Goal: Task Accomplishment & Management: Complete application form

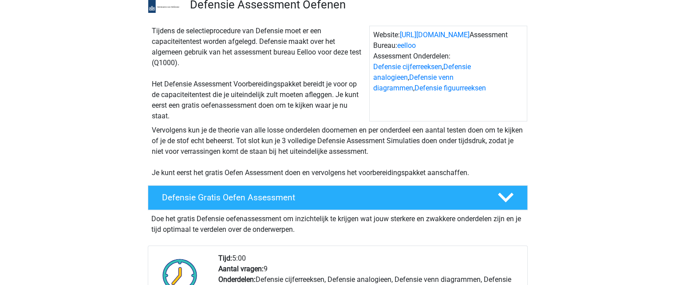
scroll to position [177, 0]
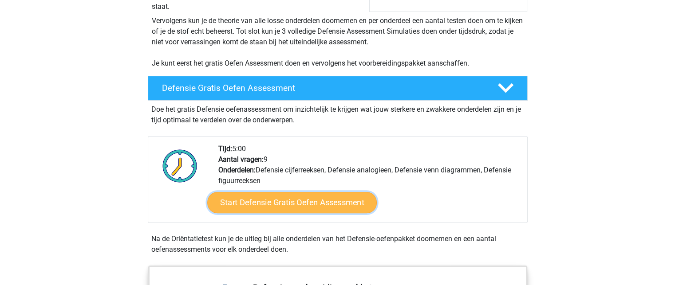
click at [252, 198] on link "Start Defensie Gratis Oefen Assessment" at bounding box center [291, 202] width 169 height 21
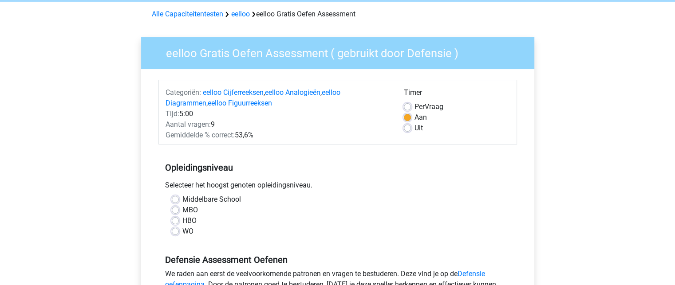
scroll to position [89, 0]
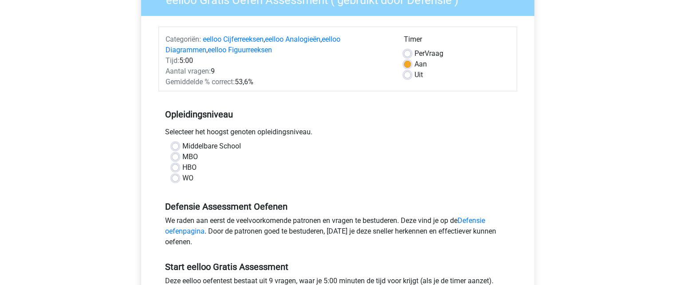
click at [414, 55] on label "Per Vraag" at bounding box center [428, 53] width 29 height 11
click at [410, 55] on input "Per Vraag" at bounding box center [407, 52] width 7 height 9
radio input "true"
click at [414, 63] on label "Aan" at bounding box center [420, 64] width 12 height 11
click at [410, 63] on input "Aan" at bounding box center [407, 63] width 7 height 9
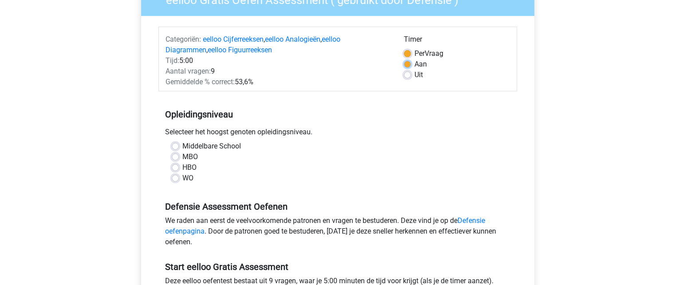
radio input "true"
click at [184, 157] on label "MBO" at bounding box center [190, 157] width 16 height 11
click at [179, 157] on input "MBO" at bounding box center [175, 156] width 7 height 9
radio input "true"
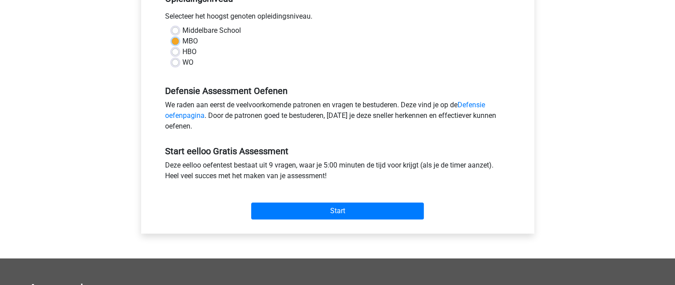
scroll to position [222, 0]
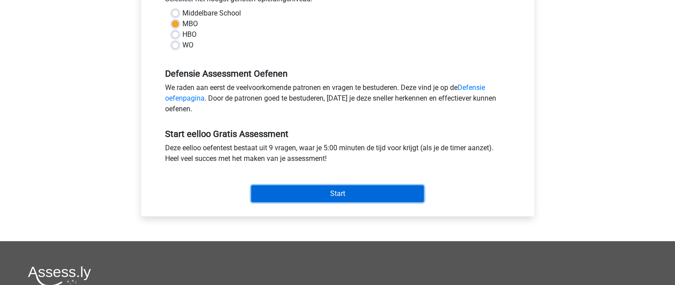
click at [256, 190] on input "Start" at bounding box center [337, 193] width 173 height 17
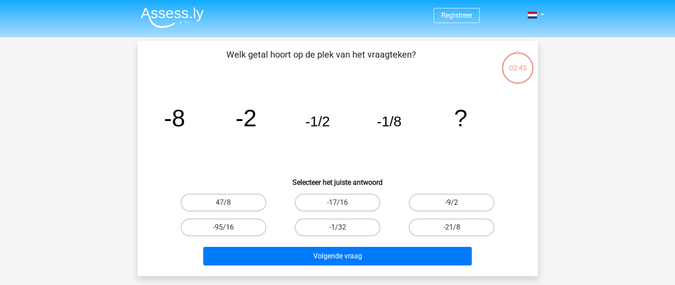
click at [473, 206] on label "-9/2" at bounding box center [451, 203] width 86 height 18
click at [457, 206] on input "-9/2" at bounding box center [454, 206] width 6 height 6
radio input "true"
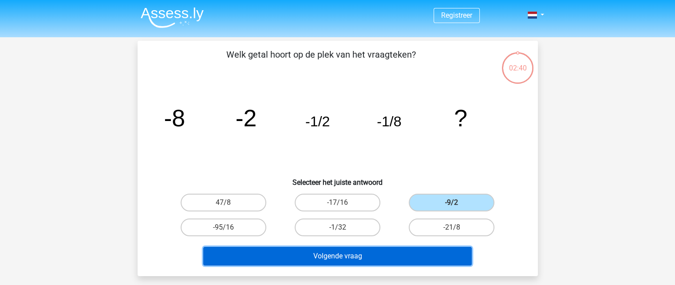
click at [408, 257] on button "Volgende vraag" at bounding box center [337, 256] width 268 height 19
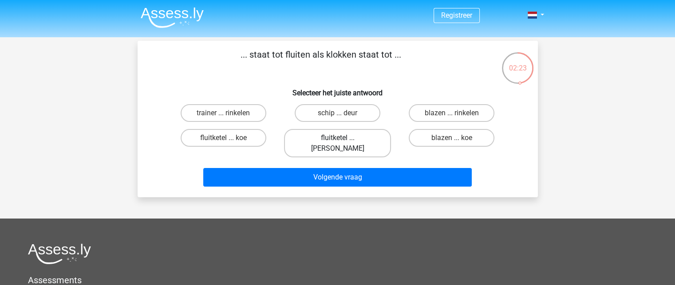
click at [338, 135] on label "fluitketel ... [PERSON_NAME]" at bounding box center [337, 143] width 107 height 28
click at [338, 138] on input "fluitketel ... [PERSON_NAME]" at bounding box center [340, 141] width 6 height 6
radio input "true"
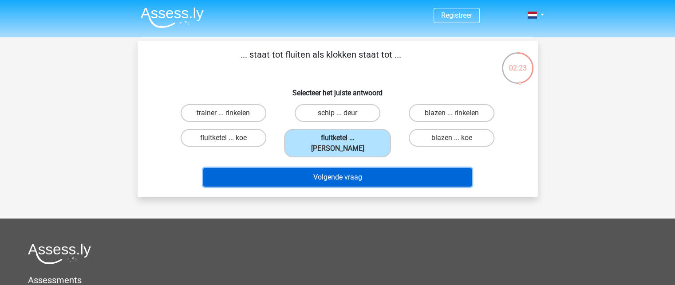
click at [345, 168] on button "Volgende vraag" at bounding box center [337, 177] width 268 height 19
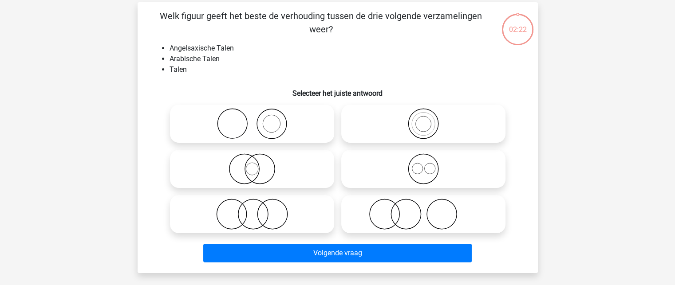
scroll to position [41, 0]
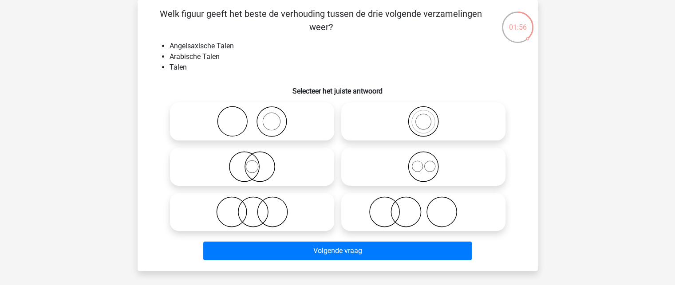
click at [397, 170] on icon at bounding box center [423, 166] width 157 height 31
click at [423, 162] on input "radio" at bounding box center [426, 160] width 6 height 6
radio input "true"
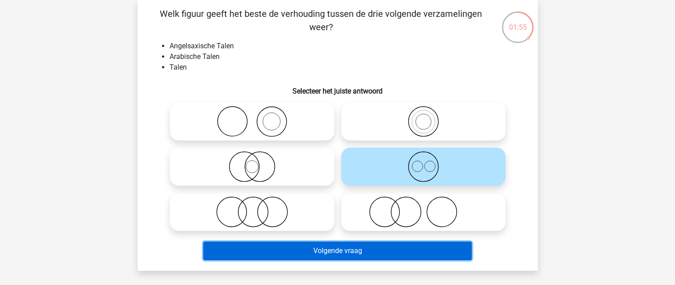
click at [390, 252] on button "Volgende vraag" at bounding box center [337, 251] width 268 height 19
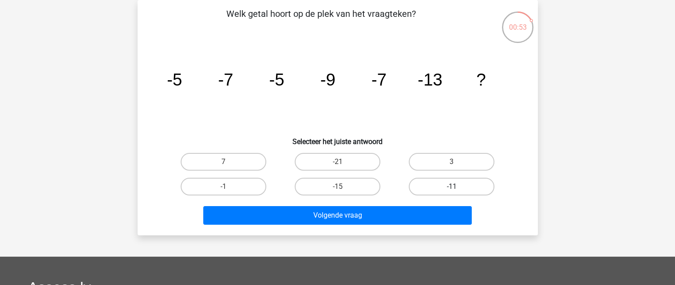
click at [415, 185] on label "-11" at bounding box center [451, 187] width 86 height 18
click at [451, 187] on input "-11" at bounding box center [454, 190] width 6 height 6
radio input "true"
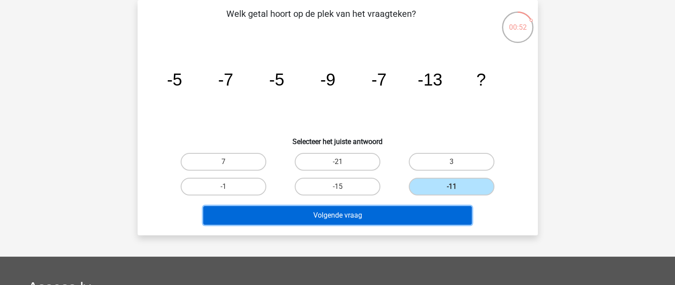
click at [401, 209] on button "Volgende vraag" at bounding box center [337, 215] width 268 height 19
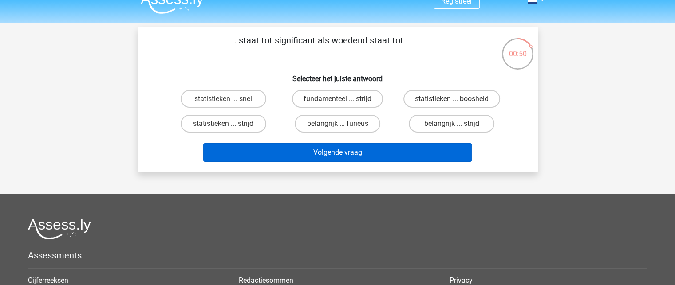
scroll to position [0, 0]
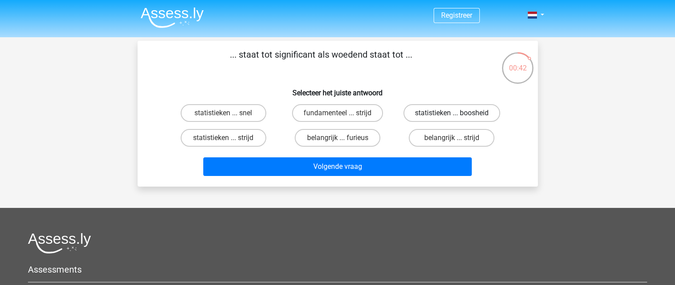
click at [426, 113] on label "statistieken ... boosheid" at bounding box center [451, 113] width 97 height 18
click at [451, 113] on input "statistieken ... boosheid" at bounding box center [454, 116] width 6 height 6
radio input "true"
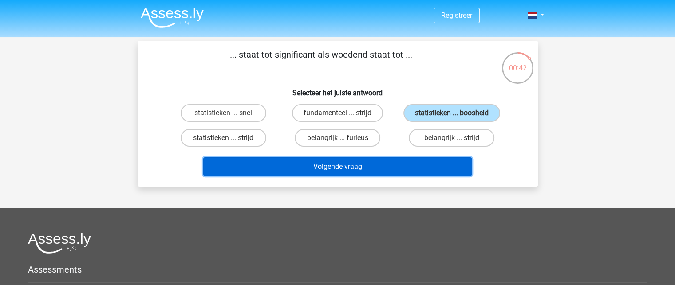
click at [404, 166] on button "Volgende vraag" at bounding box center [337, 166] width 268 height 19
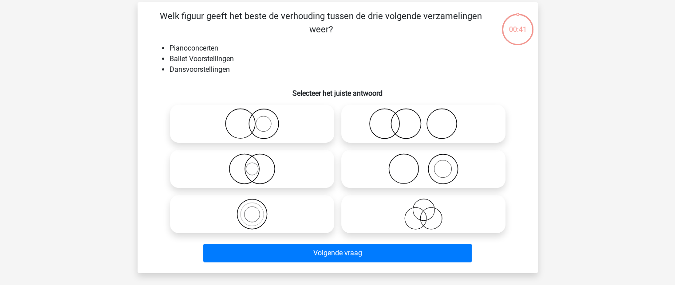
scroll to position [41, 0]
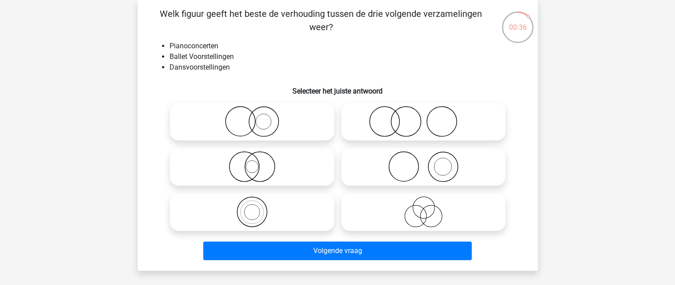
click at [468, 221] on icon at bounding box center [423, 211] width 157 height 31
click at [429, 208] on input "radio" at bounding box center [426, 205] width 6 height 6
radio input "true"
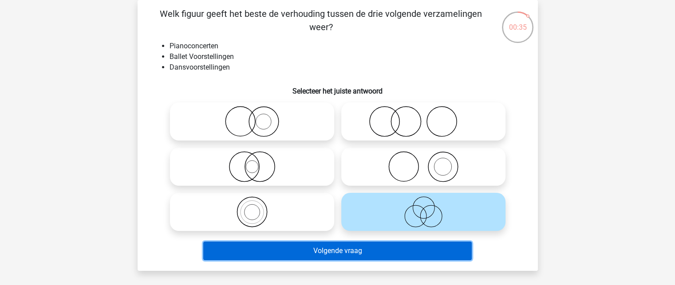
click at [377, 245] on button "Volgende vraag" at bounding box center [337, 251] width 268 height 19
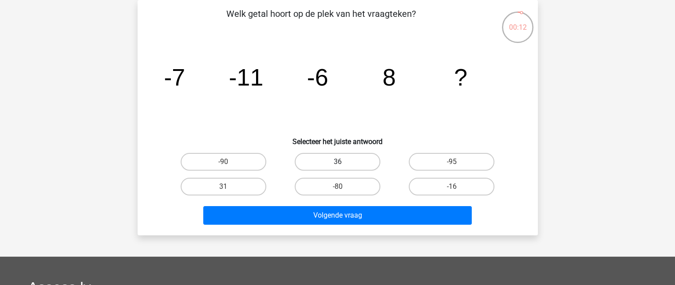
click at [300, 160] on label "36" at bounding box center [337, 162] width 86 height 18
click at [337, 162] on input "36" at bounding box center [340, 165] width 6 height 6
radio input "true"
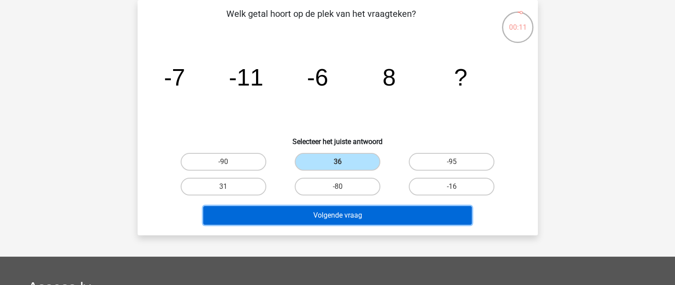
click at [316, 215] on button "Volgende vraag" at bounding box center [337, 215] width 268 height 19
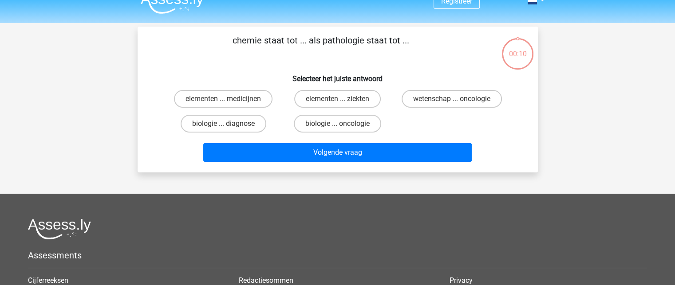
scroll to position [0, 0]
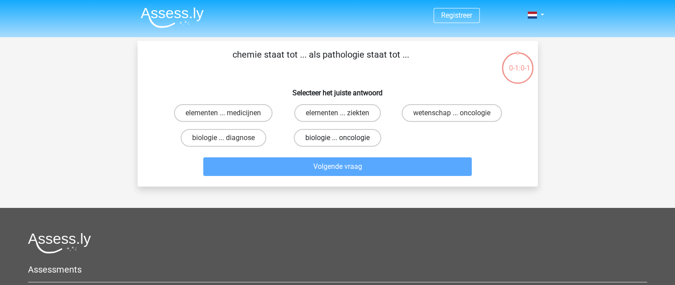
click at [352, 137] on label "biologie ... oncologie" at bounding box center [337, 138] width 87 height 18
click at [343, 138] on input "biologie ... oncologie" at bounding box center [340, 141] width 6 height 6
radio input "true"
